Goal: Information Seeking & Learning: Find contact information

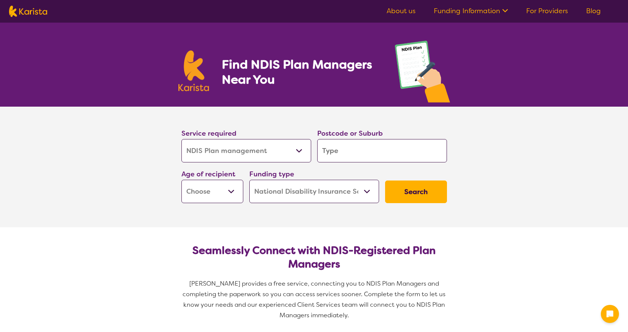
select select "NDIS Plan management"
select select "NDIS"
select select "NDIS Plan management"
select select "NDIS"
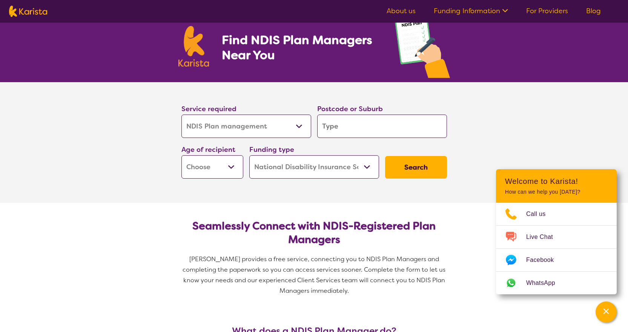
scroll to position [38, 0]
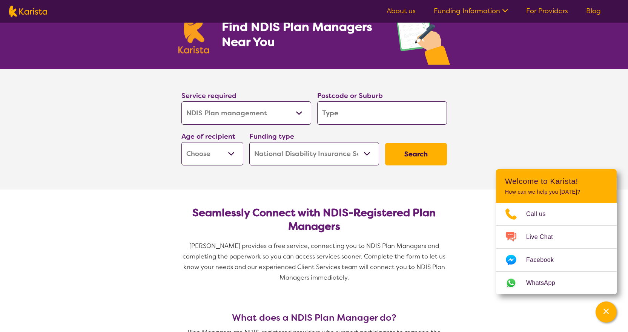
click at [368, 109] on input "search" at bounding box center [382, 112] width 130 height 23
type input "4"
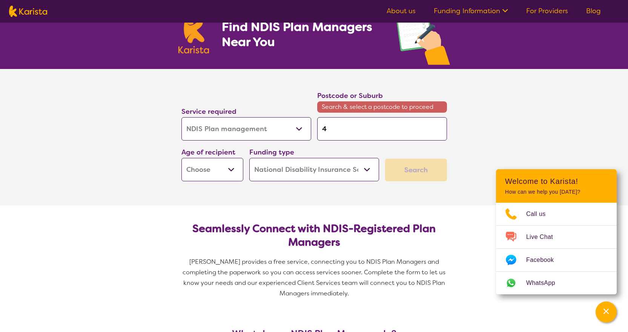
type input "42"
type input "420"
type input "4209"
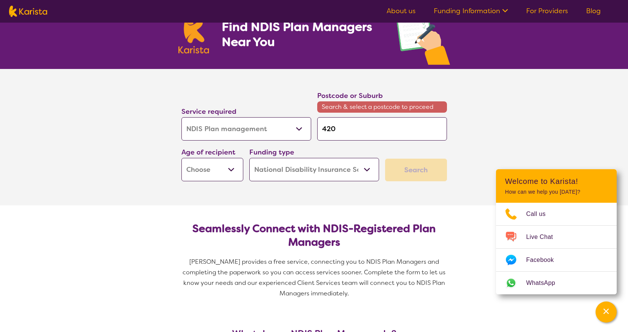
type input "4209"
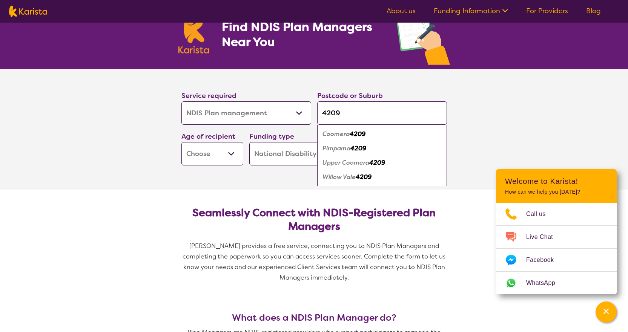
type input "4209"
click at [361, 163] on em "Upper Coomera" at bounding box center [345, 163] width 47 height 8
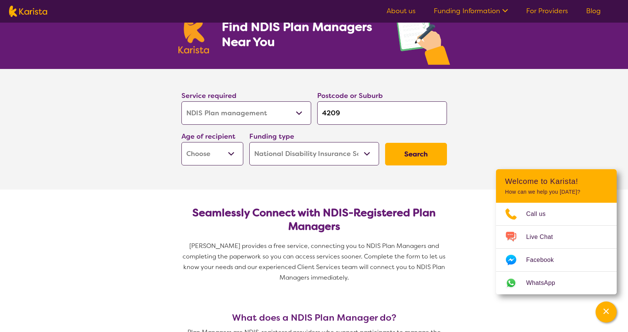
click at [359, 155] on select "Home Care Package (HCP) National Disability Insurance Scheme (NDIS) I don't know" at bounding box center [314, 153] width 130 height 23
click at [360, 155] on select "Home Care Package (HCP) National Disability Insurance Scheme (NDIS) I don't know" at bounding box center [314, 153] width 130 height 23
click at [408, 155] on button "Search" at bounding box center [416, 154] width 62 height 23
click at [238, 150] on select "Early Childhood - 0 to 9 Child - 10 to 11 Adolescent - 12 to 17 Adult - 18 to 6…" at bounding box center [212, 153] width 62 height 23
drag, startPoint x: 92, startPoint y: 190, endPoint x: 114, endPoint y: 190, distance: 21.9
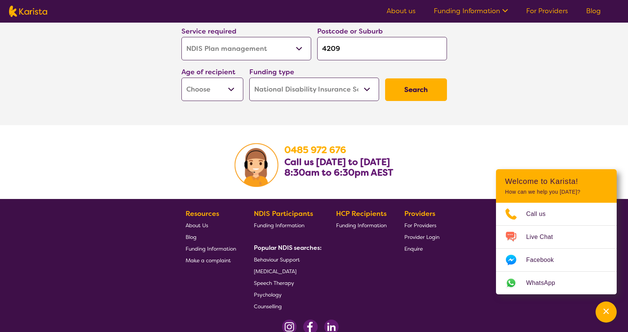
scroll to position [1334, 0]
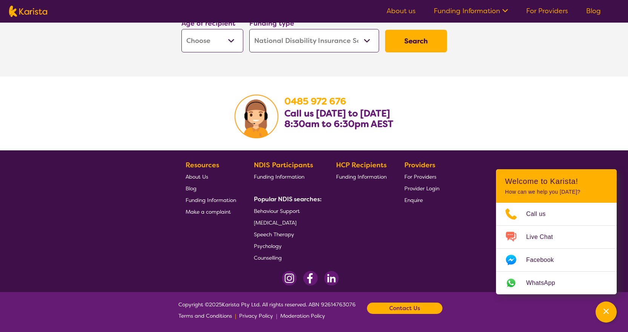
click at [269, 256] on span "Counselling" at bounding box center [268, 258] width 28 height 7
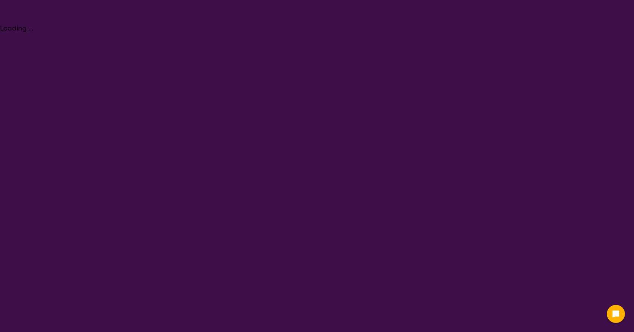
select select "Counselling"
select select "NDIS"
select select "Counselling"
select select "NDIS"
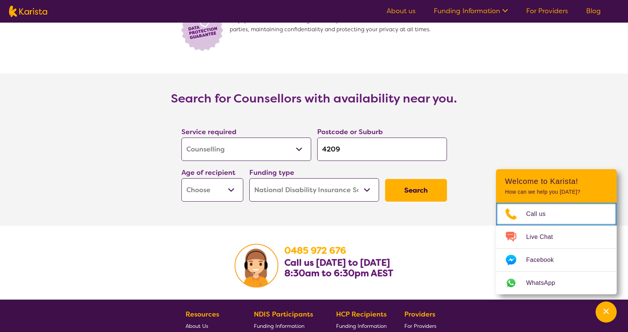
scroll to position [1131, 0]
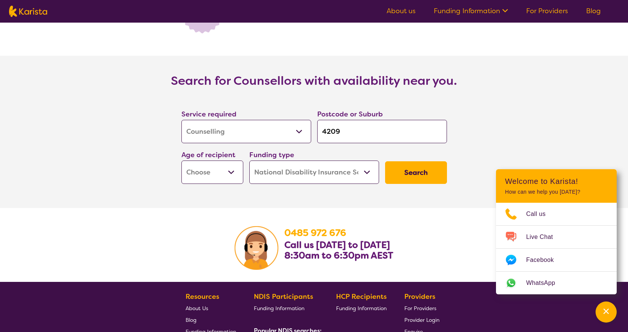
click at [219, 171] on select "Early Childhood - 0 to 9 Child - 10 to 11 Adolescent - 12 to 17 Adult - 18 to 6…" at bounding box center [212, 172] width 62 height 23
select select "AS"
click at [181, 161] on select "Early Childhood - 0 to 9 Child - 10 to 11 Adolescent - 12 to 17 Adult - 18 to 6…" at bounding box center [212, 172] width 62 height 23
select select "AS"
click at [426, 170] on button "Search" at bounding box center [416, 172] width 62 height 23
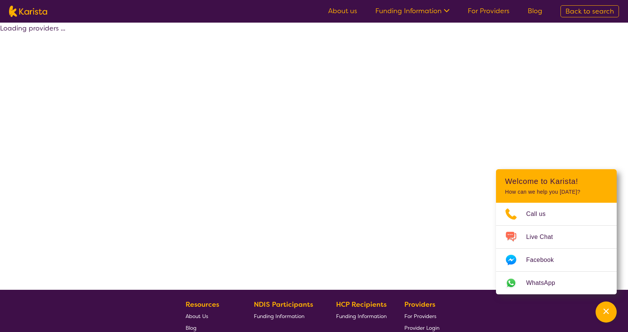
select select "by_score"
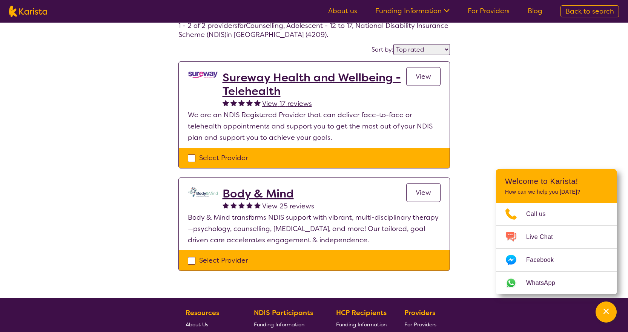
scroll to position [38, 0]
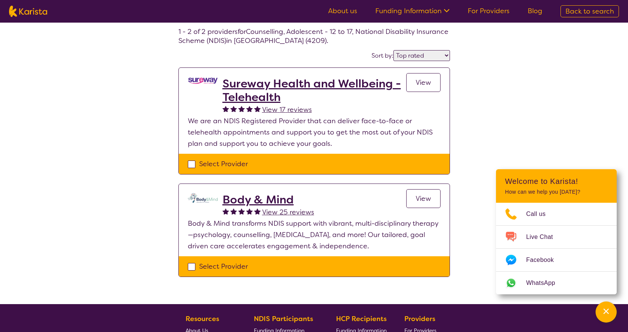
click at [423, 199] on span "View" at bounding box center [423, 198] width 15 height 9
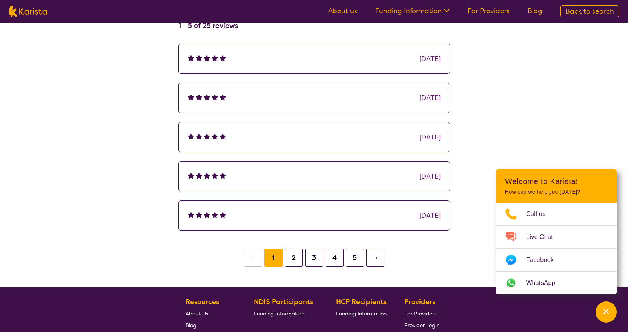
scroll to position [1094, 0]
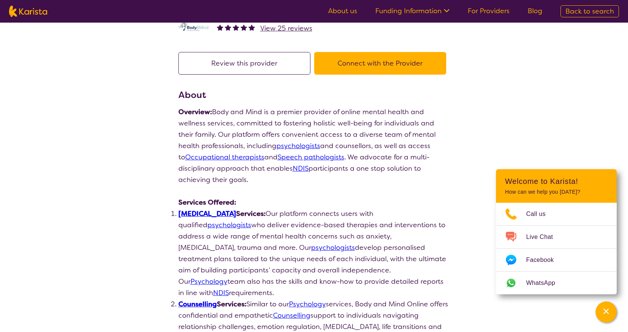
select select "by_score"
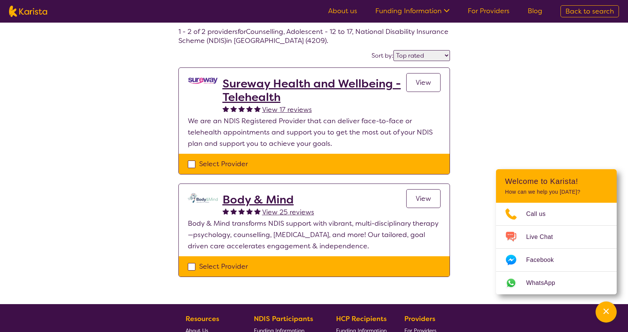
select select "Counselling"
select select "AS"
select select "NDIS"
select select "Counselling"
select select "AS"
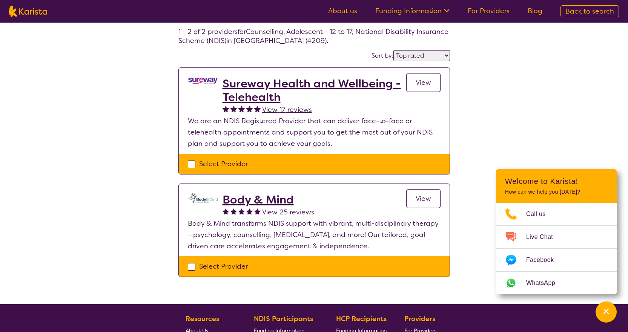
select select "NDIS"
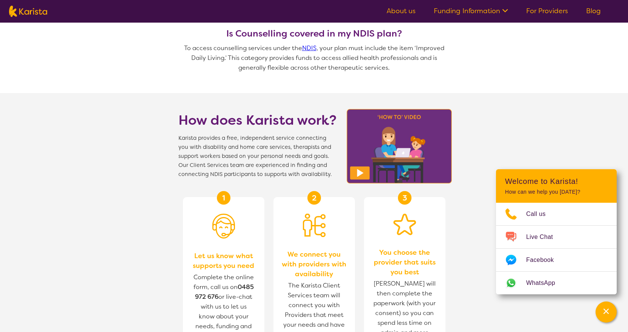
scroll to position [162, 0]
